Goal: Use online tool/utility

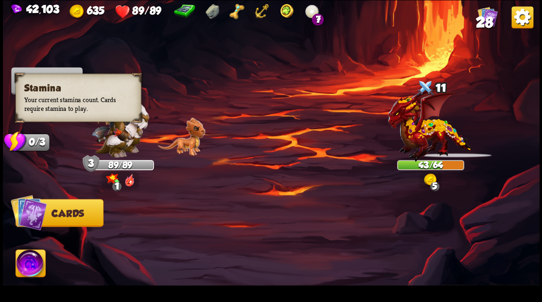
click at [35, 147] on div "0/3" at bounding box center [32, 142] width 35 height 18
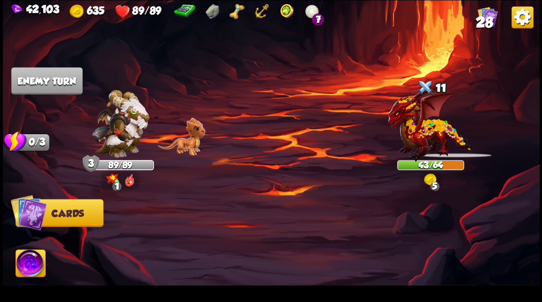
click at [34, 220] on img at bounding box center [29, 212] width 36 height 36
click at [34, 264] on img at bounding box center [31, 265] width 30 height 30
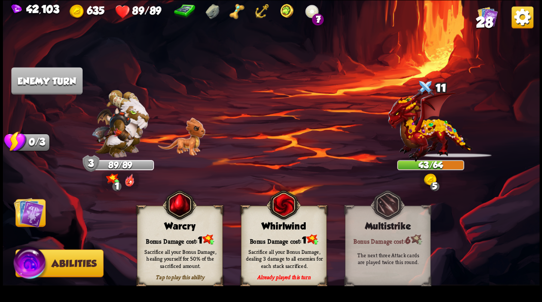
click at [34, 264] on img at bounding box center [31, 265] width 36 height 36
click at [29, 263] on img at bounding box center [31, 265] width 36 height 36
click at [28, 262] on img at bounding box center [31, 265] width 36 height 36
click at [27, 224] on img at bounding box center [29, 212] width 30 height 30
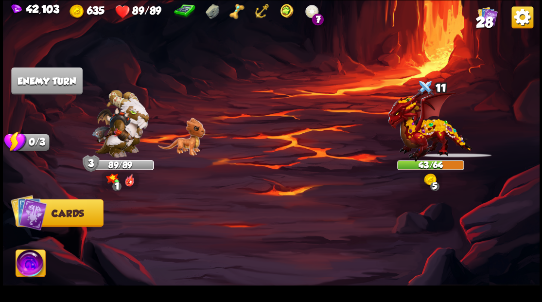
drag, startPoint x: 255, startPoint y: 195, endPoint x: 247, endPoint y: 195, distance: 7.8
click at [255, 195] on div at bounding box center [324, 235] width 429 height 134
click at [431, 138] on img at bounding box center [430, 123] width 85 height 76
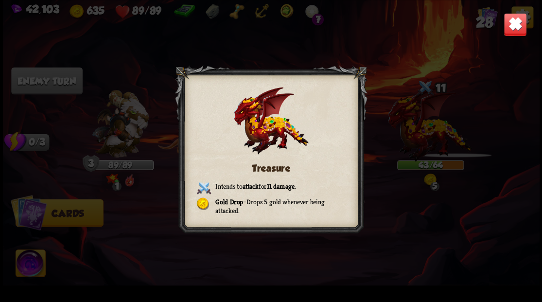
click at [429, 135] on div "Treasure Intends to attack for 11 damage . Gold Drop – Drops 5 gold whenever be…" at bounding box center [271, 151] width 537 height 302
click at [289, 158] on div at bounding box center [271, 151] width 193 height 172
click at [247, 137] on img at bounding box center [271, 120] width 74 height 67
click at [515, 29] on img at bounding box center [514, 24] width 23 height 23
